Goal: Find specific page/section: Find specific page/section

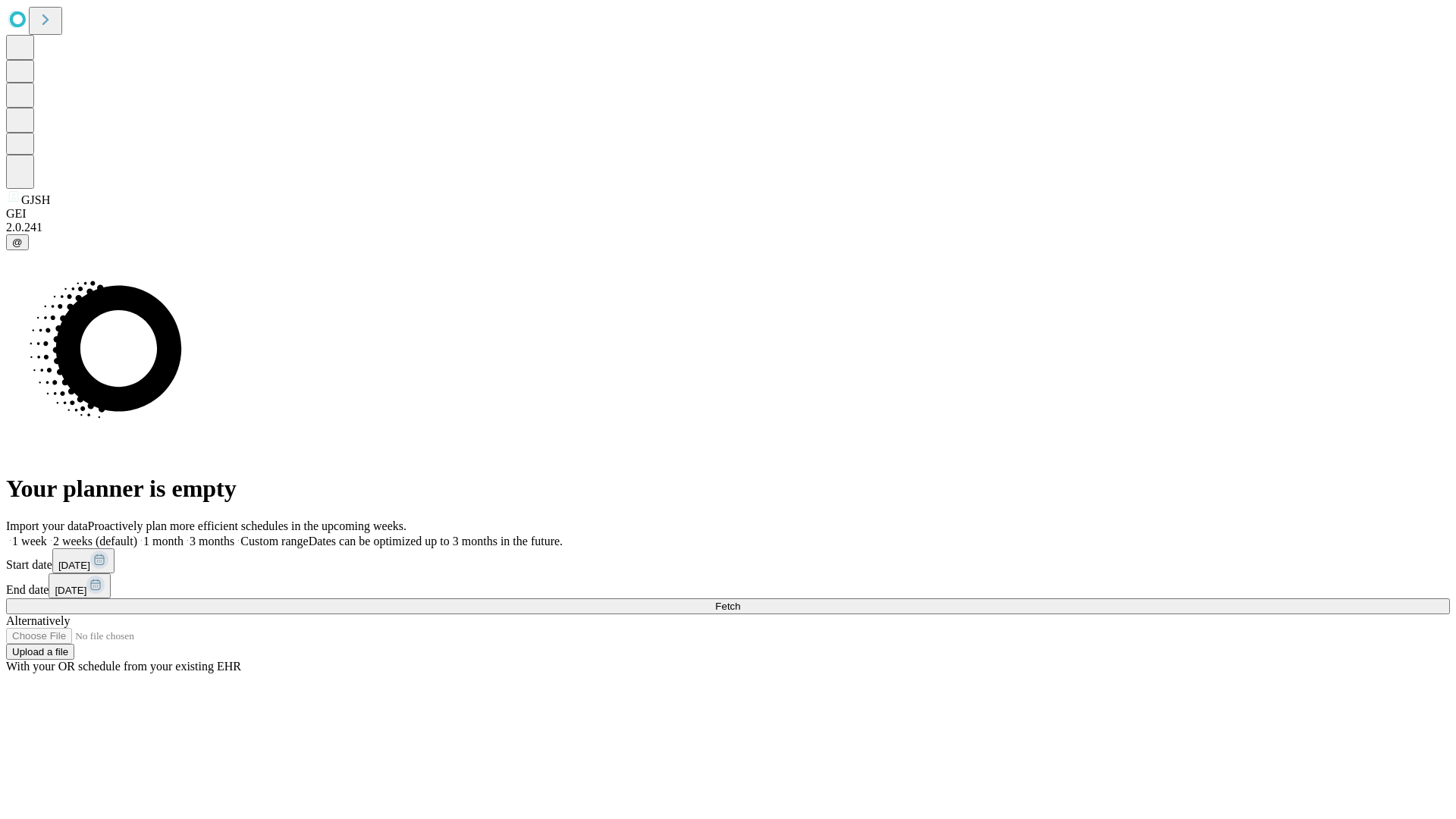
click at [740, 600] on span "Fetch" at bounding box center [727, 606] width 25 height 12
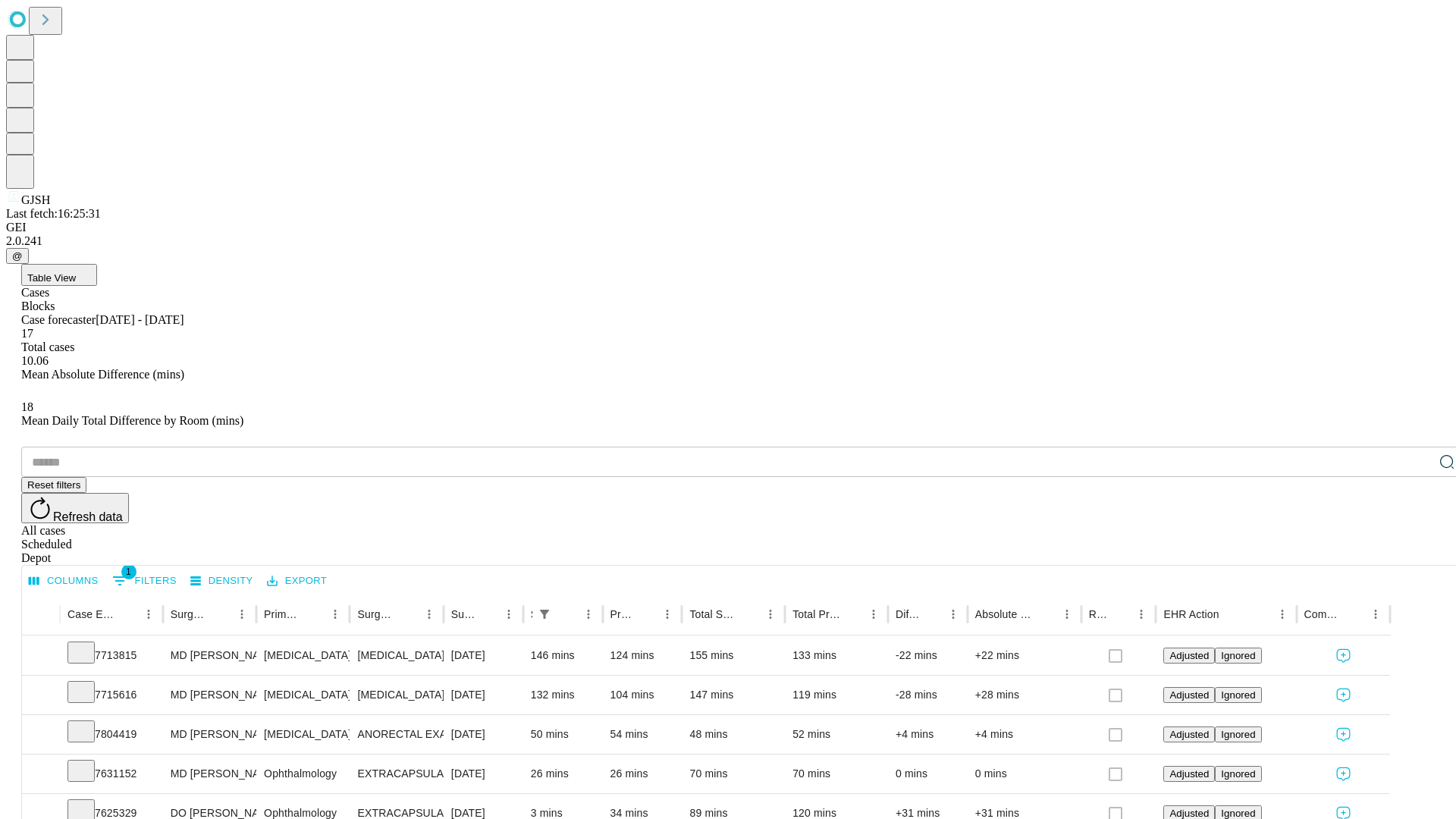
click at [76, 272] on span "Table View" at bounding box center [51, 278] width 48 height 12
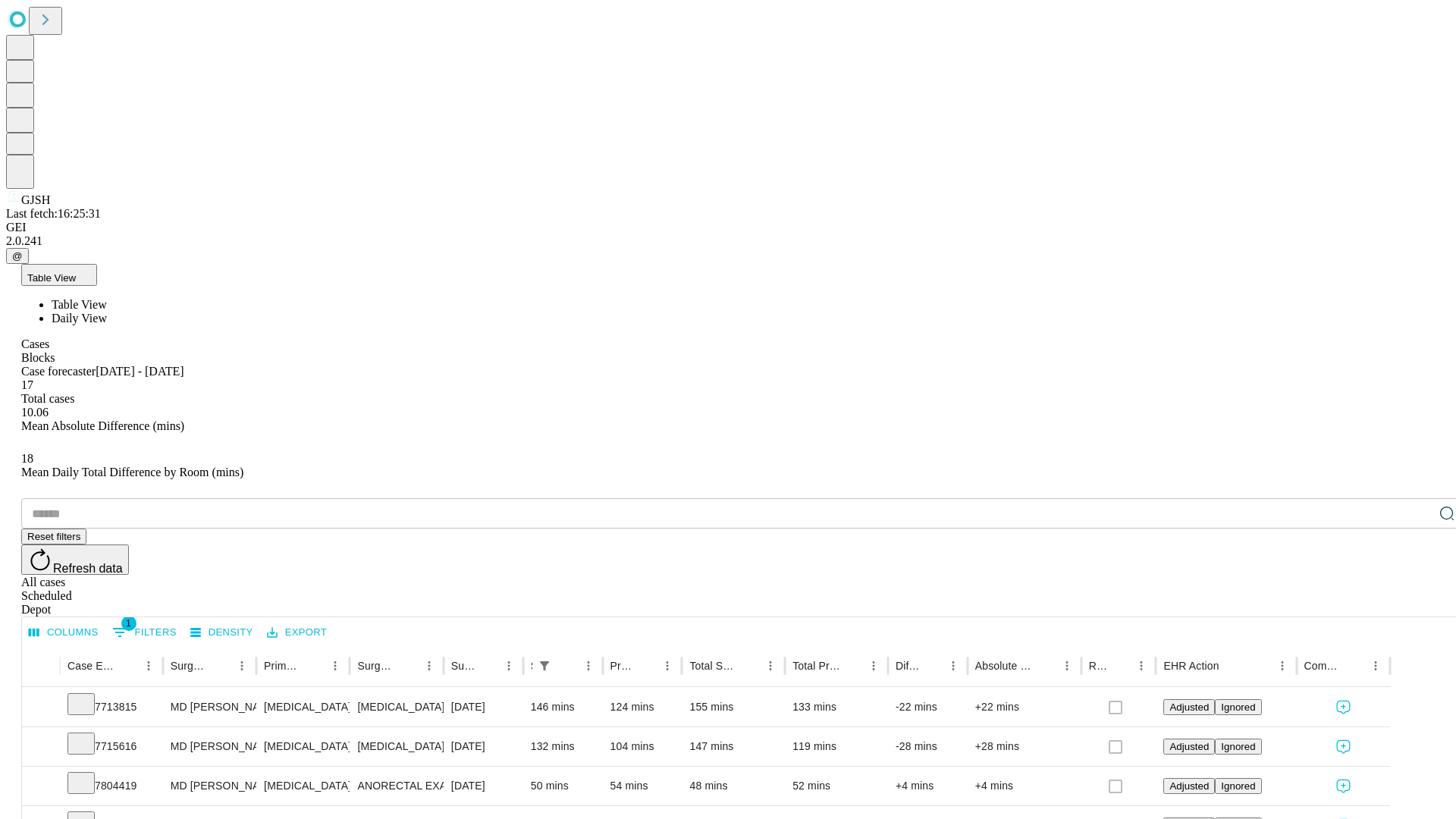
click at [106, 311] on span "Daily View" at bounding box center [79, 317] width 55 height 13
